Goal: Task Accomplishment & Management: Use online tool/utility

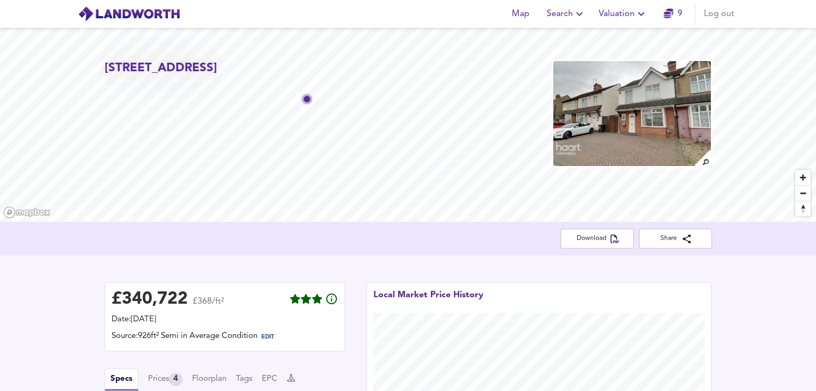
click at [640, 20] on icon "button" at bounding box center [640, 14] width 13 height 13
click at [600, 39] on li "New Valuation Report" at bounding box center [623, 38] width 128 height 19
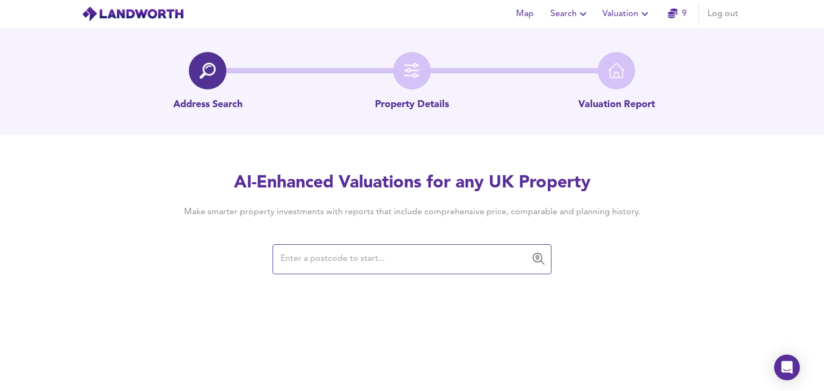
click at [387, 257] on input "text" at bounding box center [403, 259] width 253 height 20
type input "39, Meyrick Avenue, Luton, LU1 5JN"
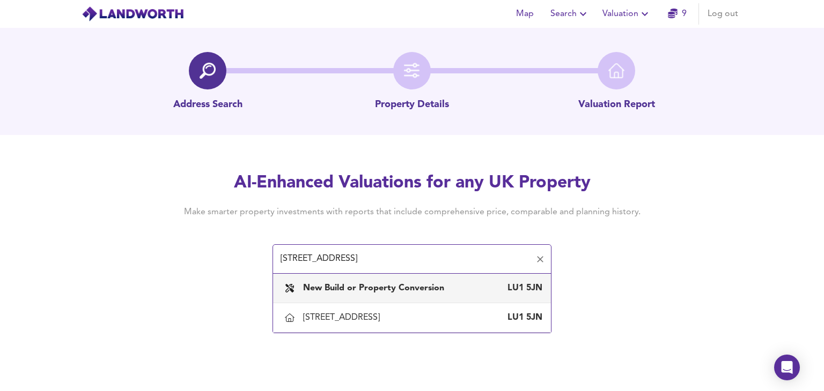
click at [442, 287] on b "New Build or Property Conversion" at bounding box center [373, 288] width 141 height 9
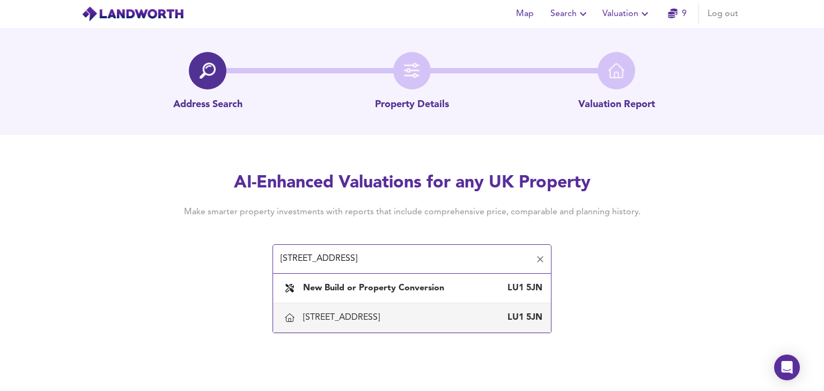
click at [365, 314] on div "39 Meyrick Avenue, Luton" at bounding box center [343, 318] width 81 height 12
type input "39 Meyrick Avenue, Luton"
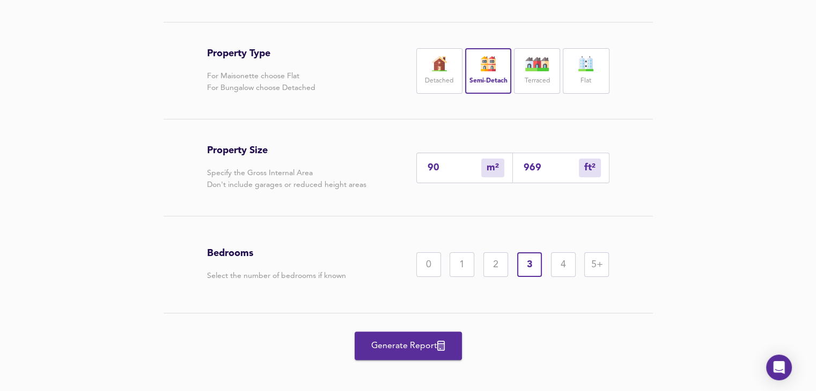
scroll to position [223, 0]
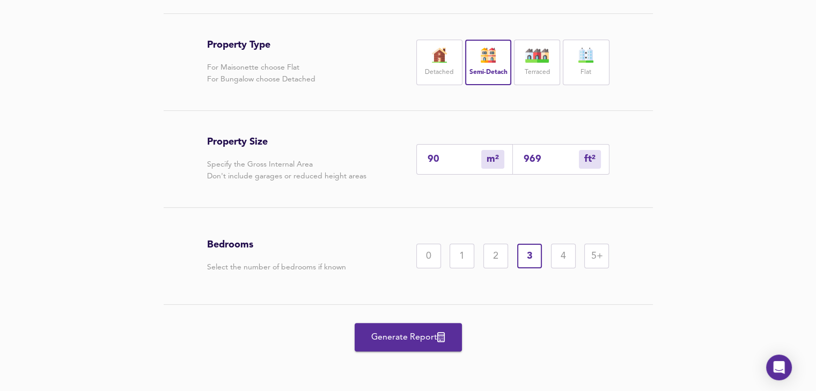
click at [425, 336] on span "Generate Report" at bounding box center [408, 337] width 86 height 15
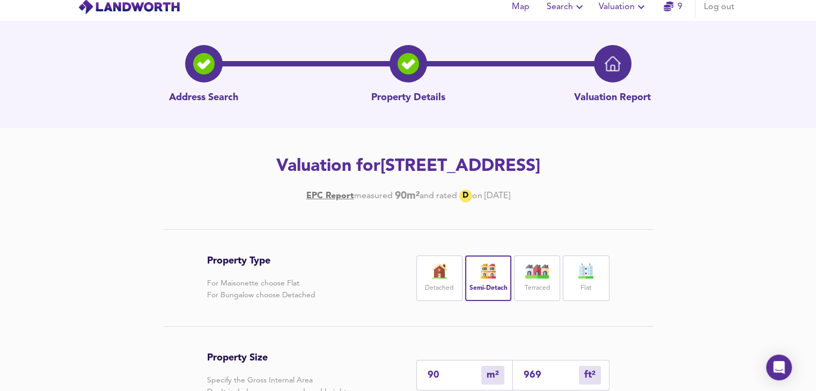
scroll to position [0, 0]
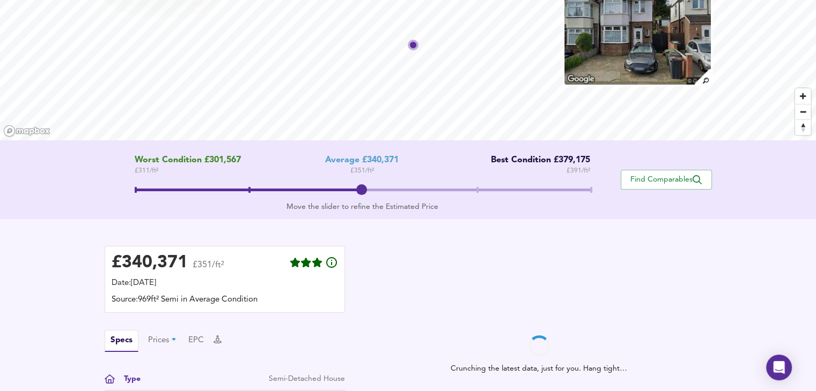
scroll to position [71, 0]
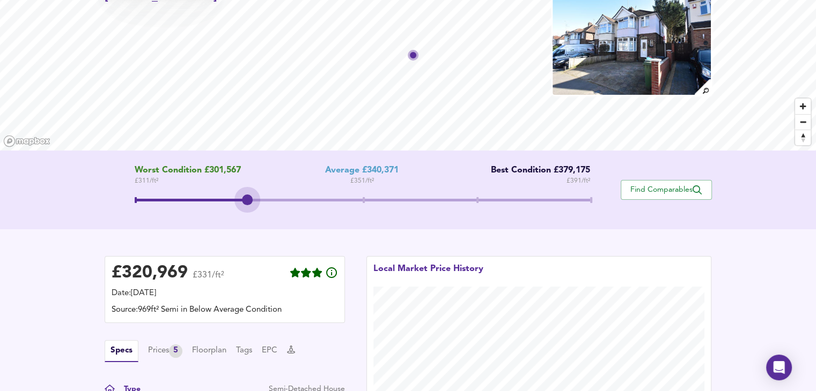
drag, startPoint x: 360, startPoint y: 198, endPoint x: 263, endPoint y: 200, distance: 97.6
click at [263, 200] on span at bounding box center [362, 201] width 455 height 19
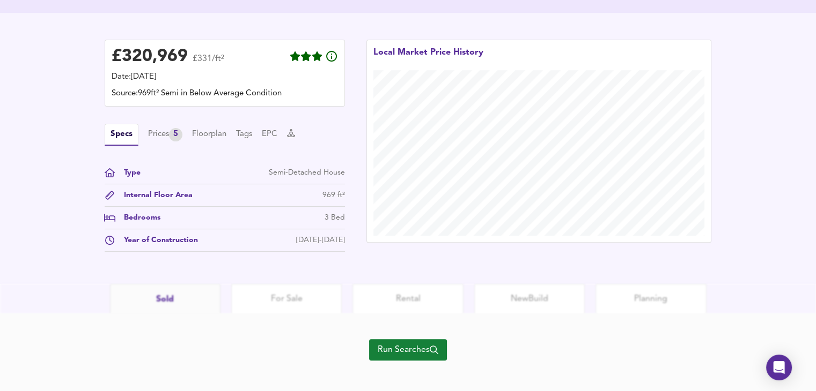
scroll to position [295, 0]
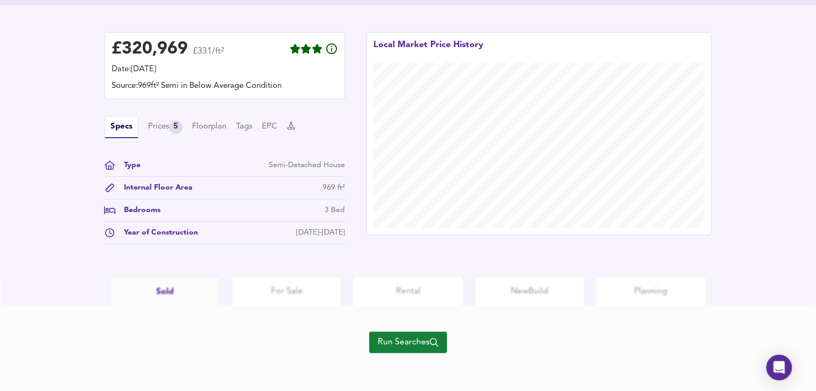
click at [419, 337] on span "Run Searches" at bounding box center [408, 342] width 61 height 15
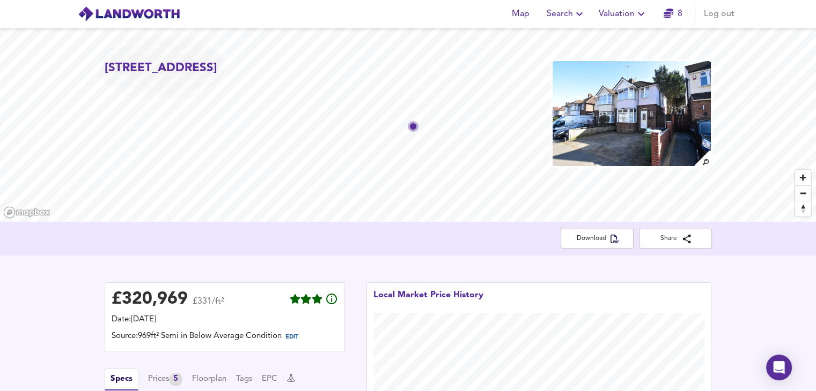
click at [652, 142] on img at bounding box center [631, 113] width 160 height 107
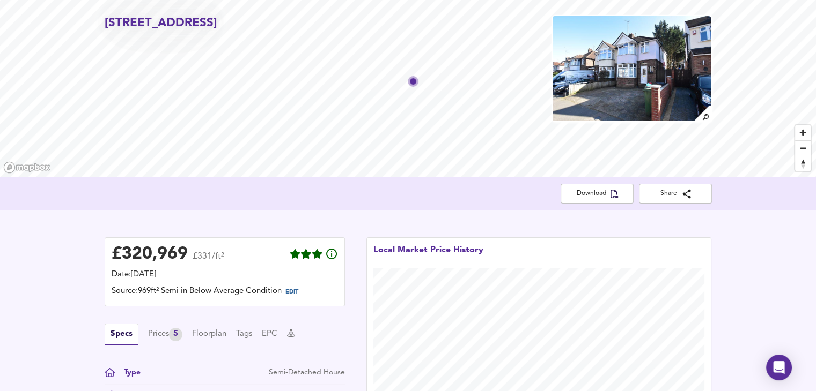
scroll to position [54, 0]
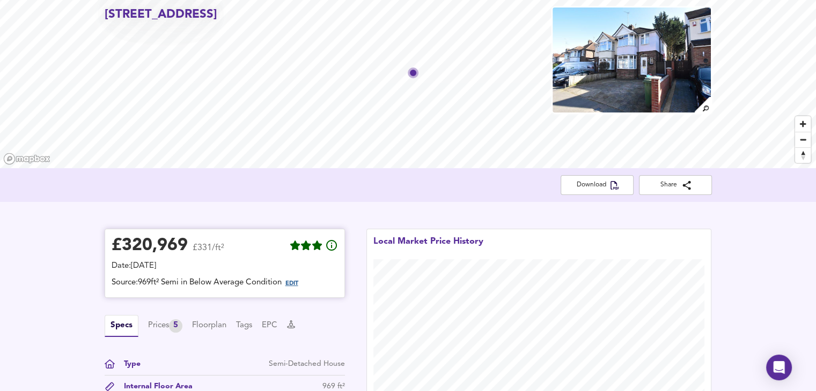
drag, startPoint x: 306, startPoint y: 284, endPoint x: 294, endPoint y: 284, distance: 12.3
click at [294, 284] on span "EDIT" at bounding box center [296, 284] width 29 height 14
click at [294, 284] on span "EDIT" at bounding box center [291, 284] width 13 height 6
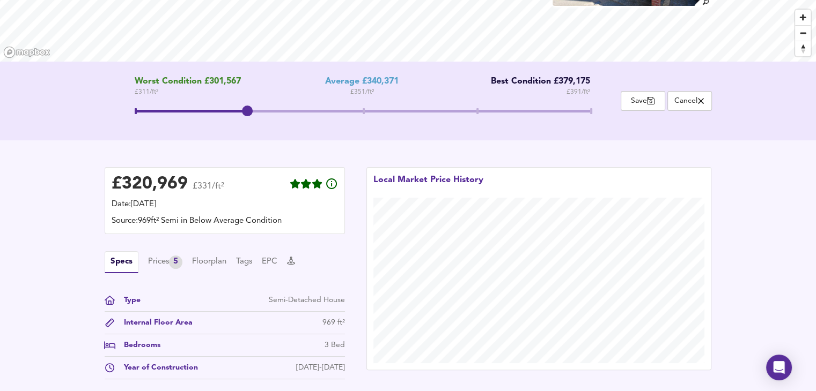
scroll to position [0, 0]
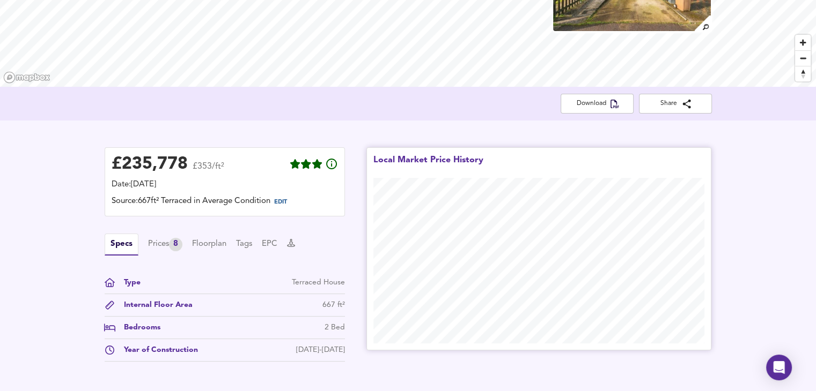
scroll to position [143, 0]
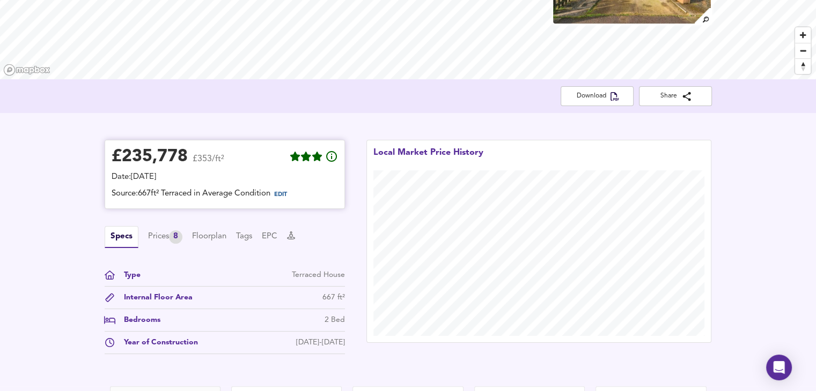
click at [273, 170] on div "£ 235,778 £353/ft²" at bounding box center [225, 159] width 226 height 24
click at [285, 192] on span "EDIT" at bounding box center [280, 195] width 13 height 6
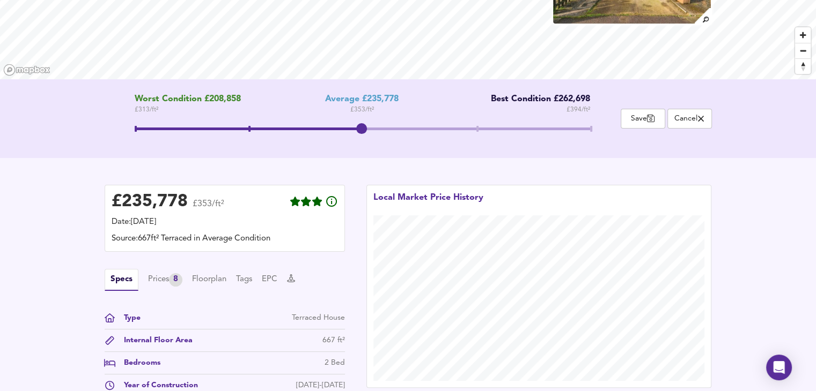
drag, startPoint x: 358, startPoint y: 134, endPoint x: 359, endPoint y: 146, distance: 11.8
click at [359, 143] on div "Worst Condition £208,858 £ 313 / ft² Average £235,778 £ 353 / ft² Best Conditio…" at bounding box center [363, 118] width 516 height 49
